Goal: Transaction & Acquisition: Obtain resource

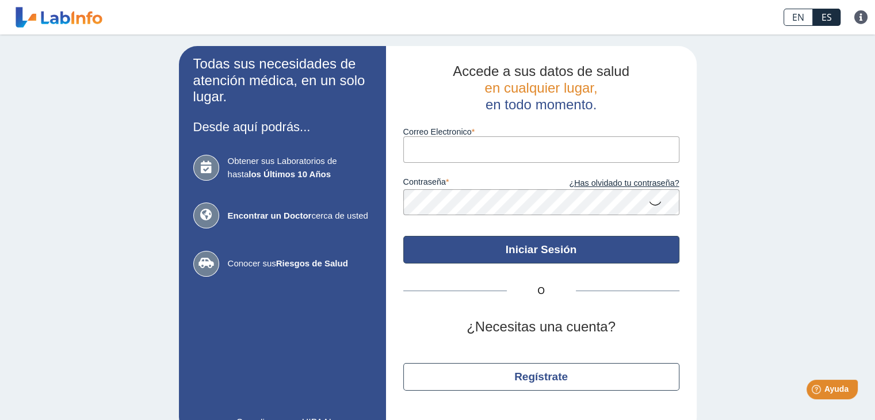
type input "[EMAIL_ADDRESS][DOMAIN_NAME]"
click at [534, 254] on button "Iniciar Sesión" at bounding box center [541, 250] width 276 height 28
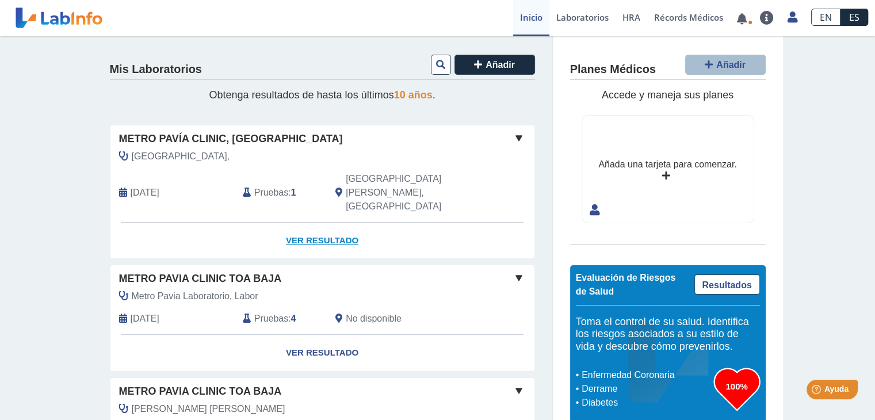
click at [311, 223] on link "Ver Resultado" at bounding box center [322, 241] width 424 height 36
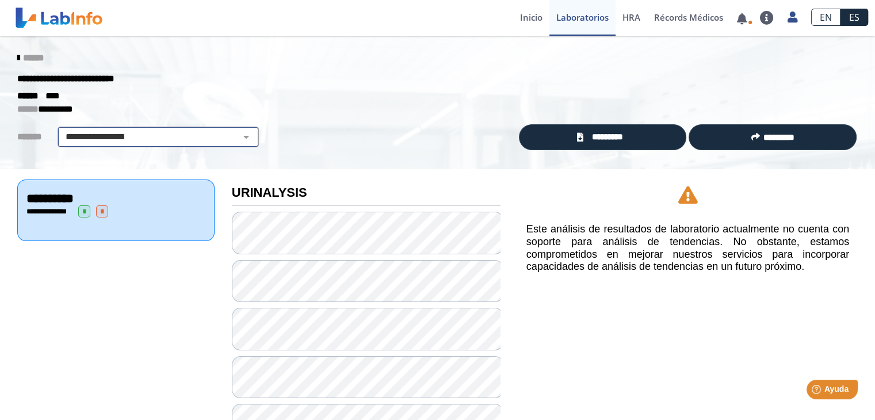
click at [173, 132] on select "**********" at bounding box center [158, 137] width 194 height 14
click at [61, 130] on select "**********" at bounding box center [158, 137] width 194 height 14
click at [17, 58] on icon at bounding box center [18, 57] width 2 height 9
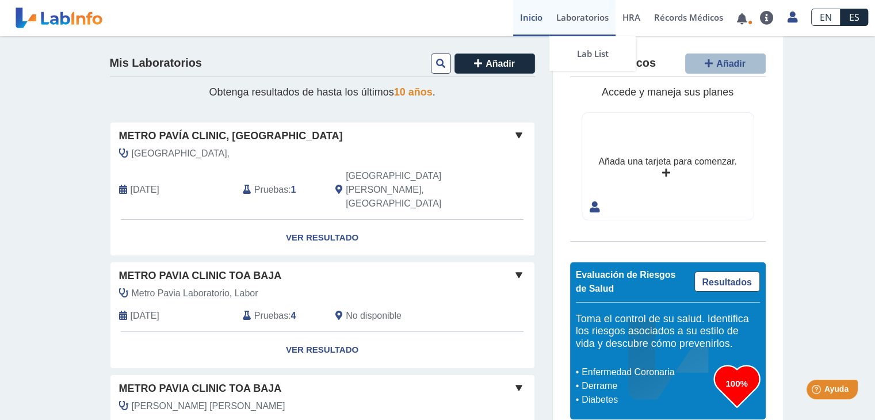
click at [574, 18] on link "Laboratorios" at bounding box center [582, 18] width 66 height 36
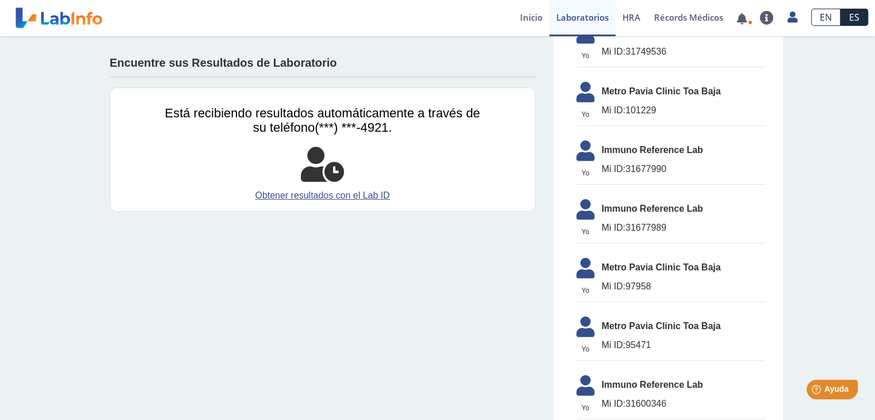
scroll to position [230, 0]
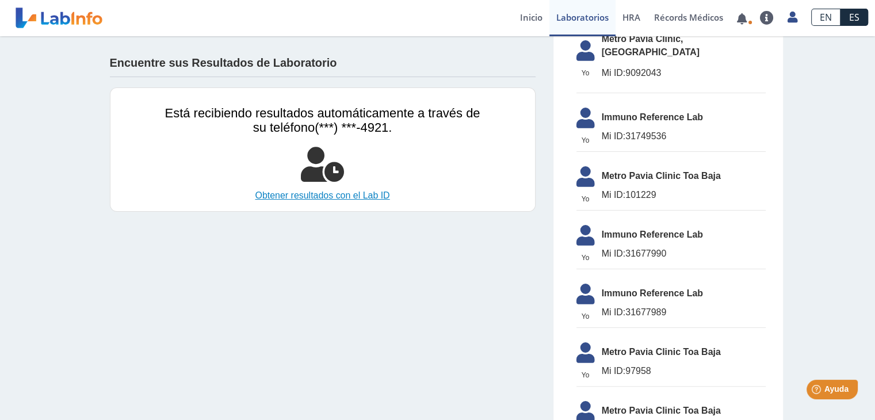
click at [327, 198] on link "Obtener resultados con el Lab ID" at bounding box center [322, 196] width 315 height 14
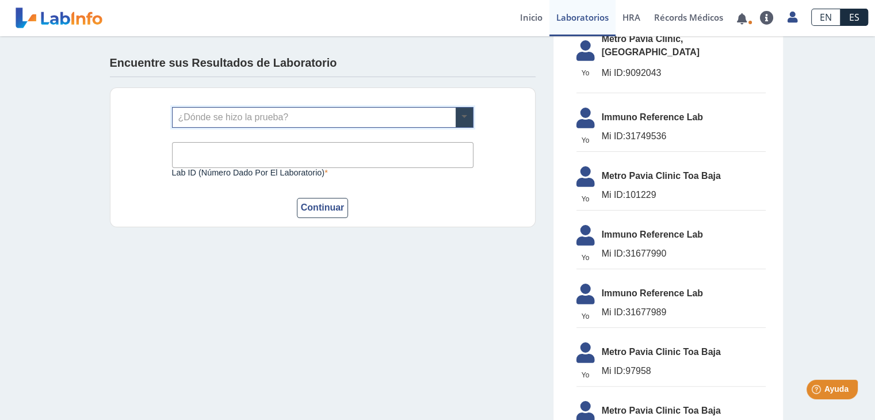
click at [463, 114] on span at bounding box center [464, 118] width 17 height 20
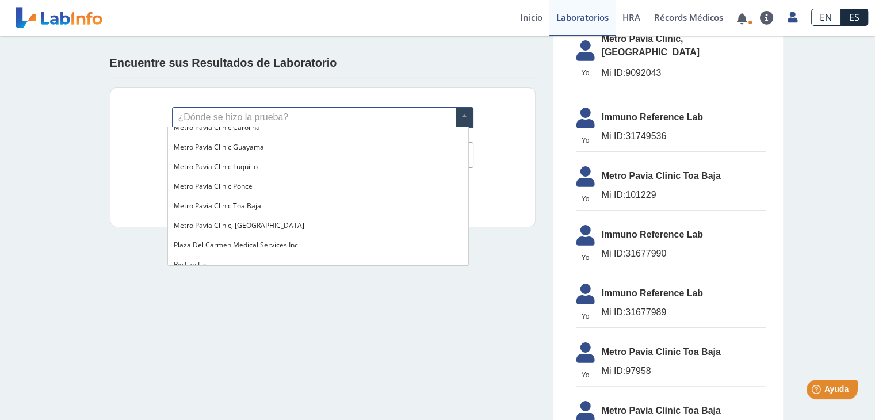
scroll to position [920, 0]
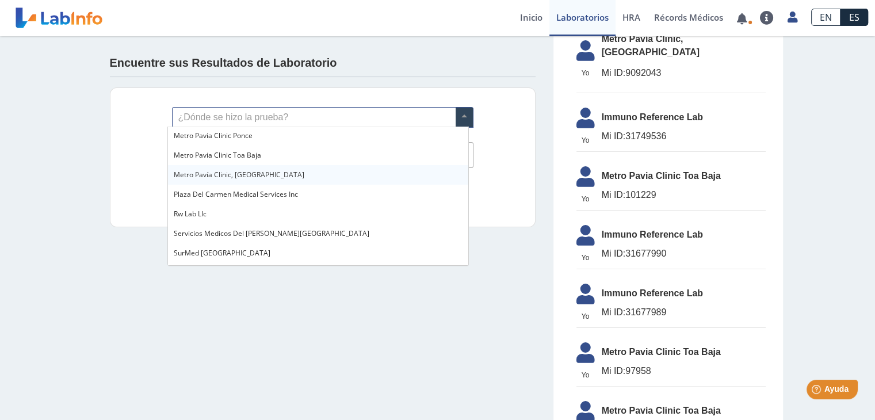
click at [239, 177] on span "Metro Pavía Clinic, [GEOGRAPHIC_DATA]" at bounding box center [239, 175] width 131 height 10
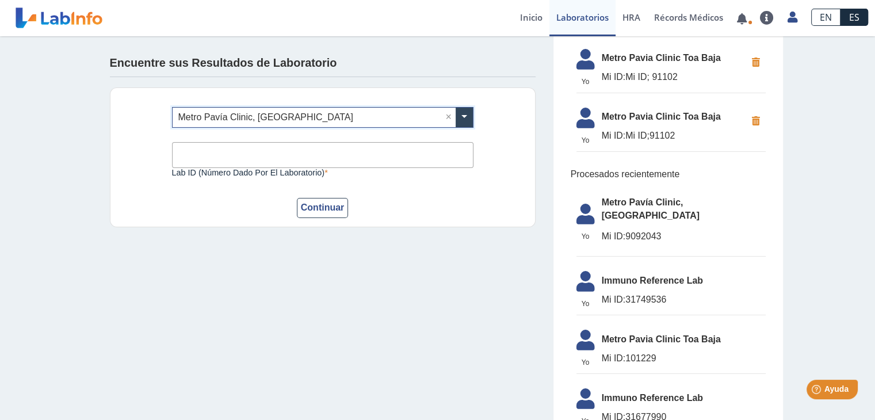
scroll to position [58, 0]
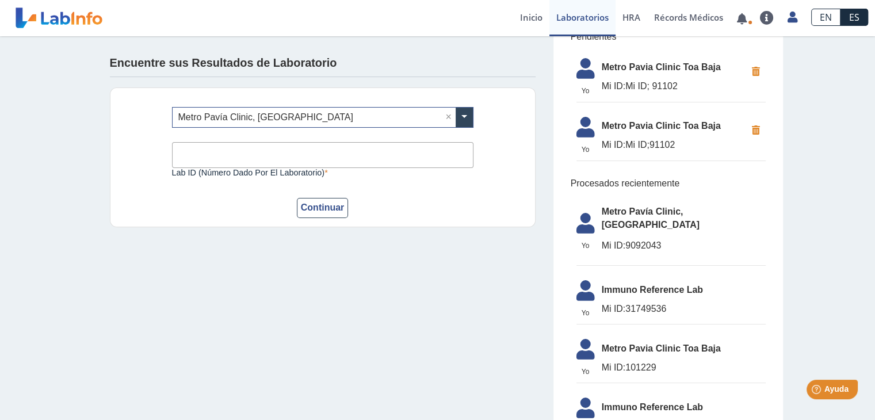
click at [239, 151] on input "Lab ID (número dado por el laboratorio)" at bounding box center [322, 155] width 301 height 26
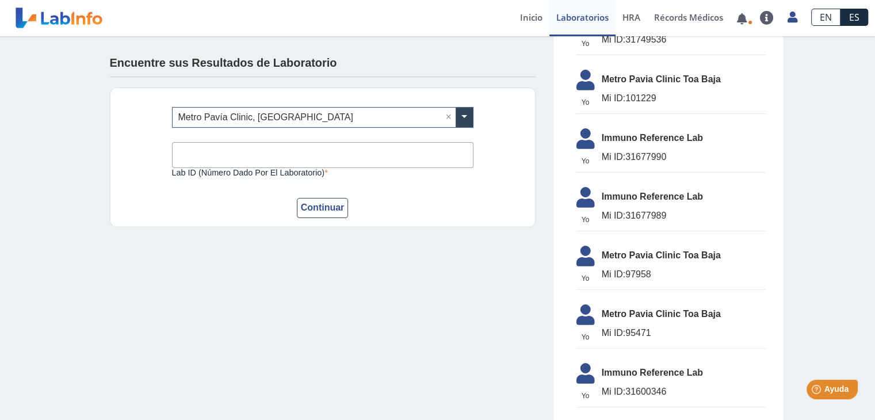
scroll to position [225, 0]
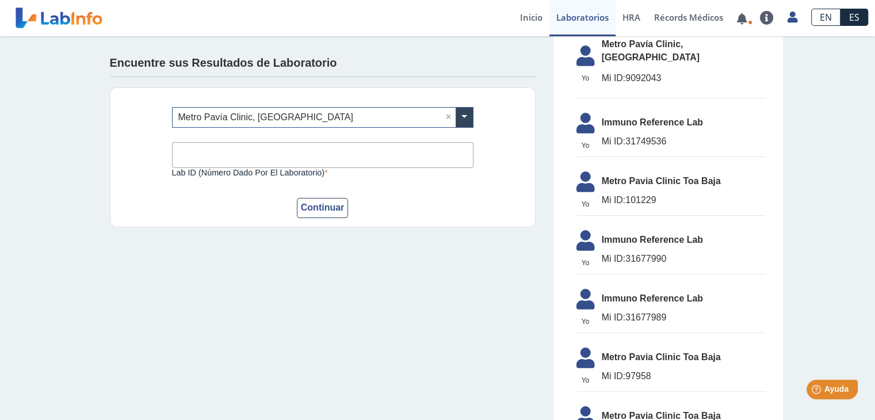
click at [706, 53] on li "Yo Yo Metro Pavía Clinic, [GEOGRAPHIC_DATA] Mi ID: 9092043" at bounding box center [670, 65] width 189 height 67
drag, startPoint x: 658, startPoint y: 58, endPoint x: 609, endPoint y: 58, distance: 48.9
click at [609, 71] on span "Mi ID: 9092043" at bounding box center [684, 78] width 164 height 14
click at [287, 157] on input "Lab ID (número dado por el laboratorio)" at bounding box center [322, 155] width 301 height 26
type input "m"
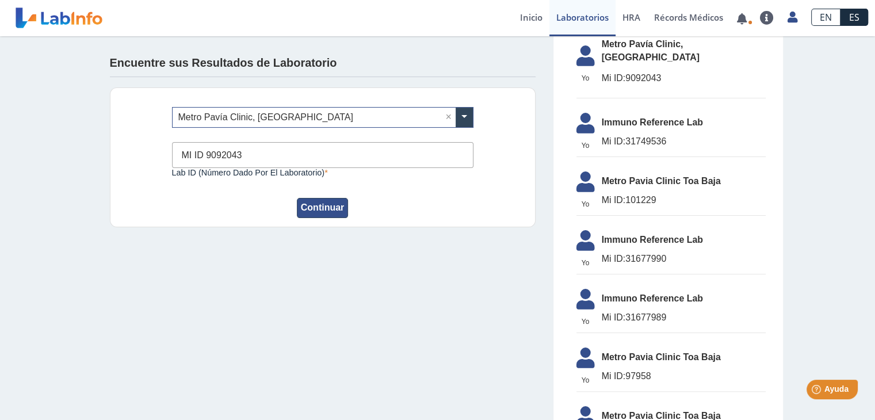
type input "MI ID 9092043"
click at [313, 210] on button "Continuar" at bounding box center [323, 208] width 52 height 20
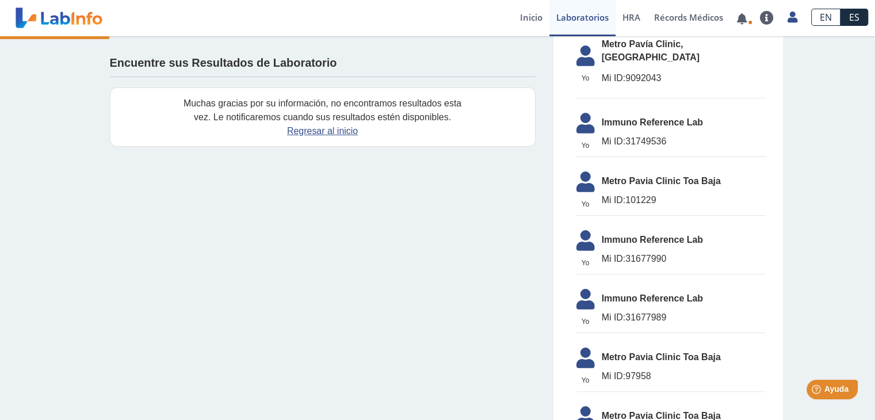
scroll to position [284, 0]
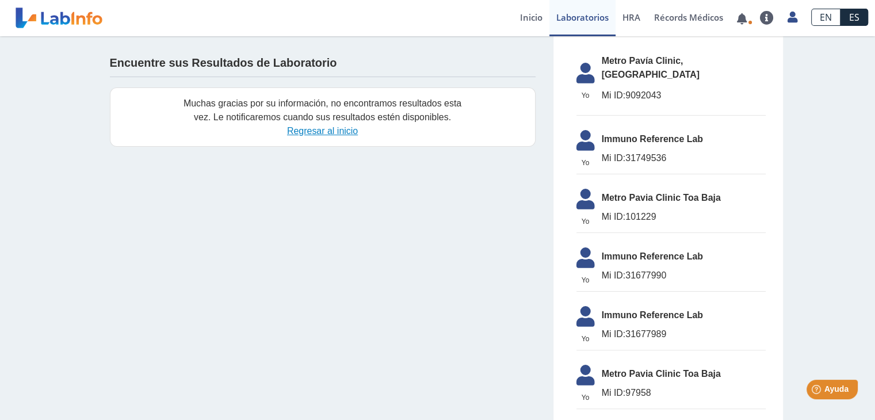
click at [321, 132] on link "Regresar al inicio" at bounding box center [322, 131] width 71 height 10
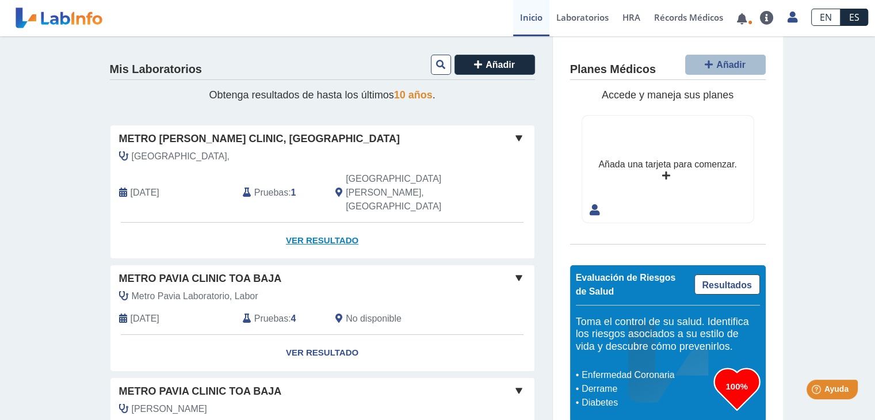
click at [315, 223] on link "Ver Resultado" at bounding box center [322, 241] width 424 height 36
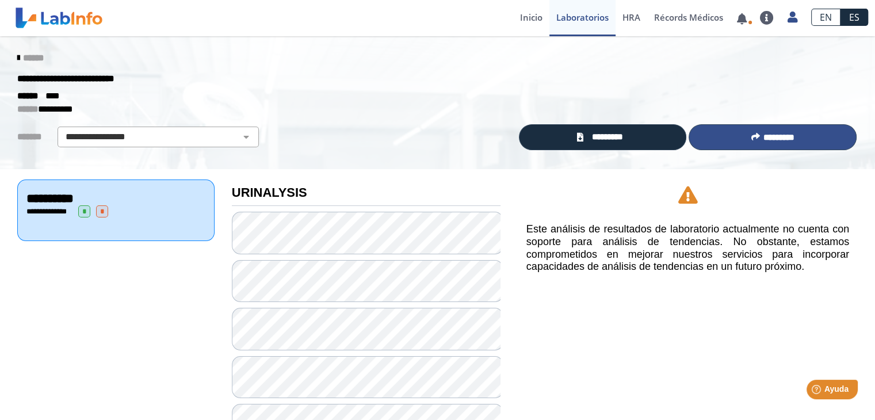
click at [782, 139] on span "*********" at bounding box center [778, 137] width 31 height 9
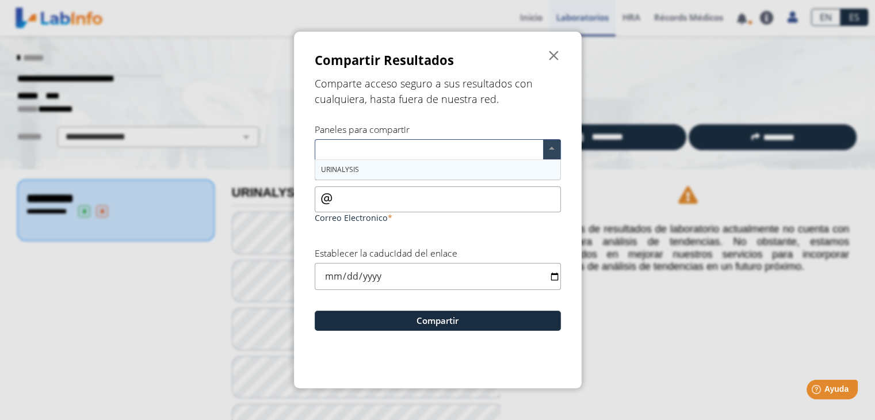
click at [554, 150] on span at bounding box center [551, 150] width 17 height 20
drag, startPoint x: 554, startPoint y: 150, endPoint x: 567, endPoint y: 159, distance: 15.5
click at [564, 159] on form "Compartir Resultados  Comparte acceso seguro a sus resultados con cualquiera, …" at bounding box center [438, 210] width 288 height 357
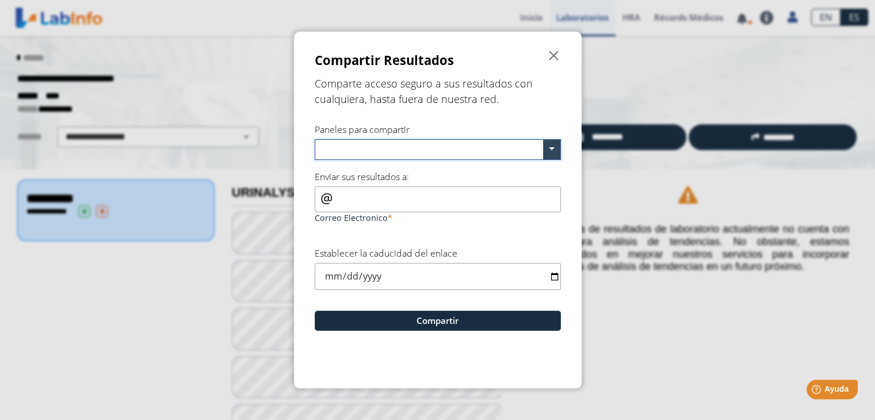
click at [568, 159] on form "Compartir Resultados  Comparte acceso seguro a sus resultados con cualquiera, …" at bounding box center [438, 210] width 288 height 357
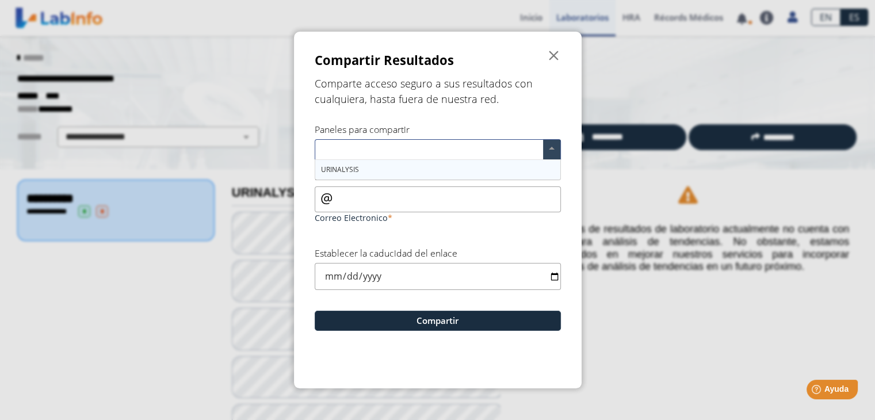
click at [551, 150] on span at bounding box center [551, 150] width 17 height 20
click at [345, 173] on span "URINALYSIS" at bounding box center [340, 170] width 38 height 10
click at [368, 200] on input "Correo Electronico" at bounding box center [438, 199] width 246 height 26
click at [557, 56] on span "" at bounding box center [554, 56] width 14 height 14
